Goal: Check status: Check status

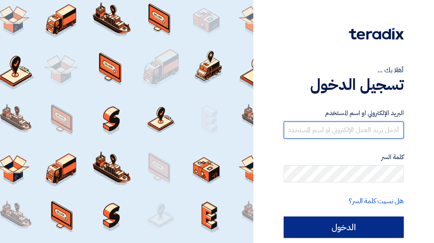
type input "[EMAIL_ADDRESS][DOMAIN_NAME]"
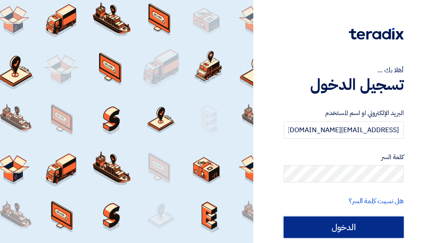
click at [374, 221] on input "الدخول" at bounding box center [343, 227] width 120 height 21
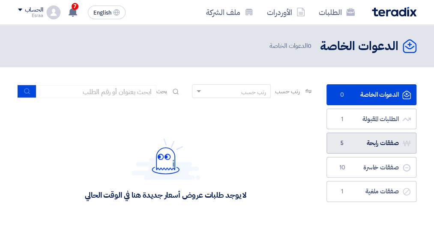
click at [386, 146] on link "صفقات رابحة صفقات رابحة 5" at bounding box center [371, 143] width 90 height 21
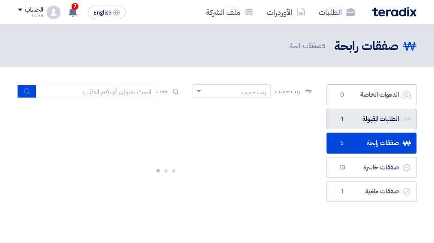
click at [366, 117] on link "الطلبات المقبولة الطلبات المقبولة 1" at bounding box center [371, 119] width 90 height 21
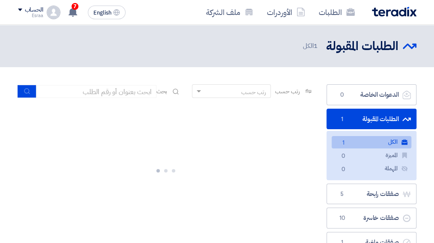
click at [367, 141] on link "الكل الكل 1" at bounding box center [371, 142] width 80 height 12
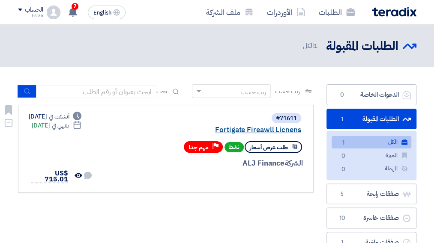
click at [247, 131] on link "Fortigate Fireawll Licnens" at bounding box center [215, 130] width 171 height 8
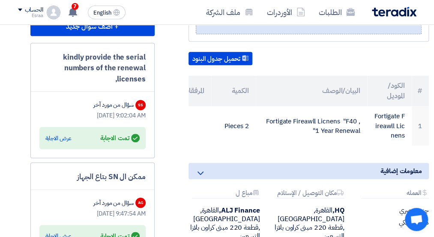
scroll to position [235, -12]
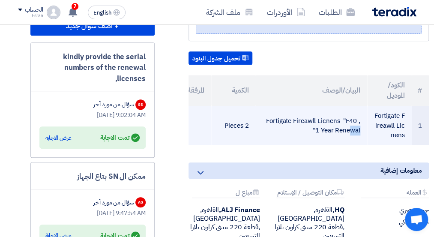
drag, startPoint x: 346, startPoint y: 119, endPoint x: 356, endPoint y: 119, distance: 9.8
click at [356, 119] on td "Fortigate Fireawll Licnens "F40 , 1 Year Renewal"" at bounding box center [311, 125] width 111 height 39
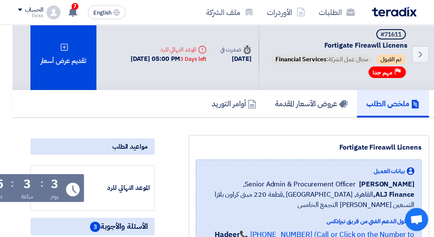
scroll to position [0, -12]
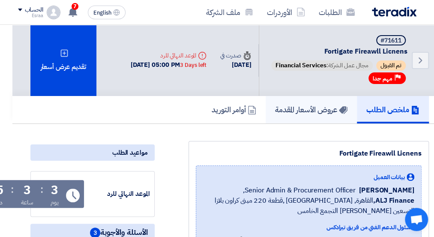
click at [313, 111] on h5 "عروض الأسعار المقدمة" at bounding box center [311, 109] width 72 height 10
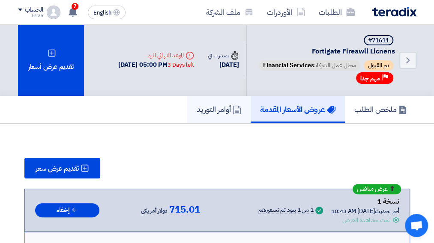
click at [232, 112] on icon at bounding box center [236, 110] width 9 height 9
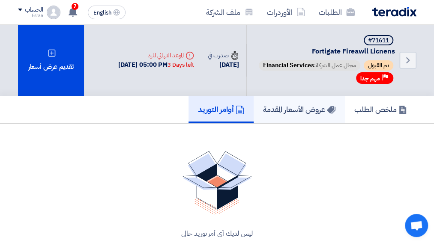
click at [284, 113] on h5 "عروض الأسعار المقدمة" at bounding box center [299, 109] width 72 height 10
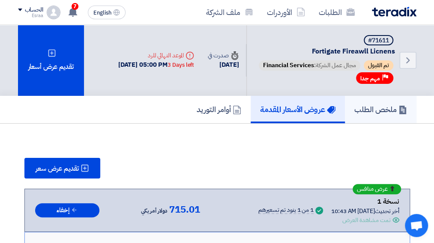
click at [368, 112] on h5 "ملخص الطلب" at bounding box center [380, 109] width 53 height 10
